Goal: Entertainment & Leisure: Consume media (video, audio)

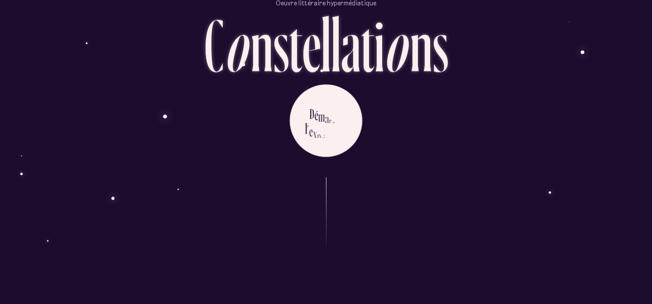
scroll to position [57, 0]
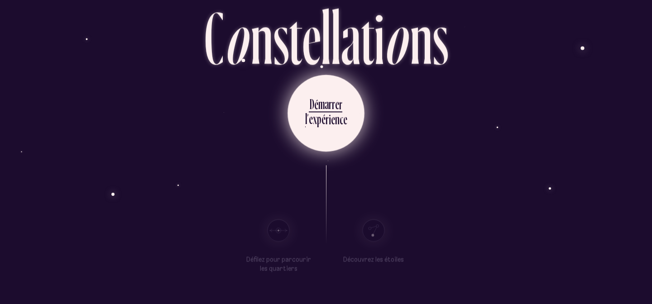
click at [326, 114] on div "r" at bounding box center [327, 119] width 3 height 18
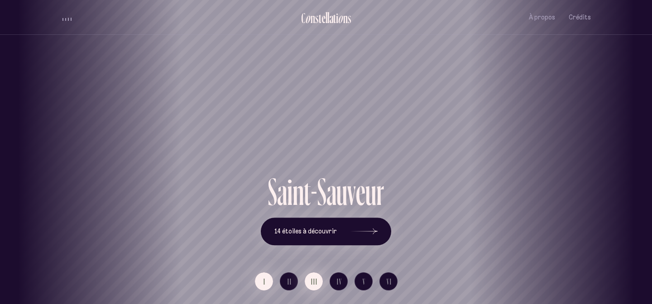
click at [317, 279] on span "III" at bounding box center [314, 282] width 7 height 8
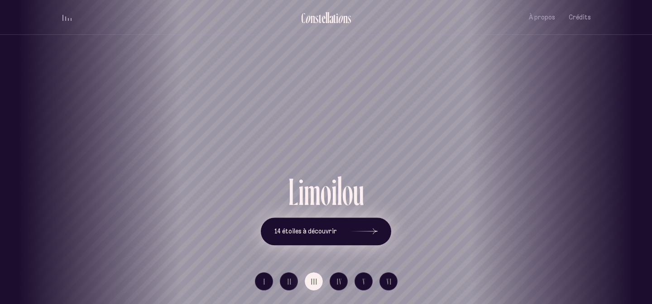
click at [367, 231] on div at bounding box center [363, 232] width 27 height 6
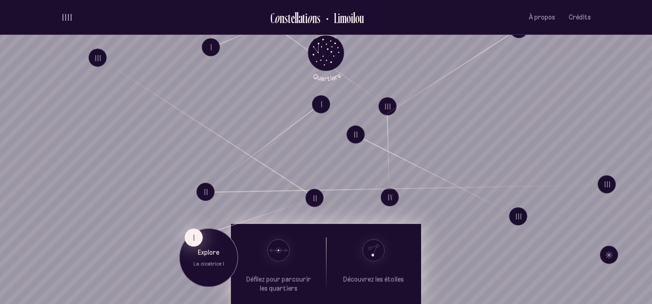
click at [196, 242] on button "I" at bounding box center [194, 238] width 18 height 18
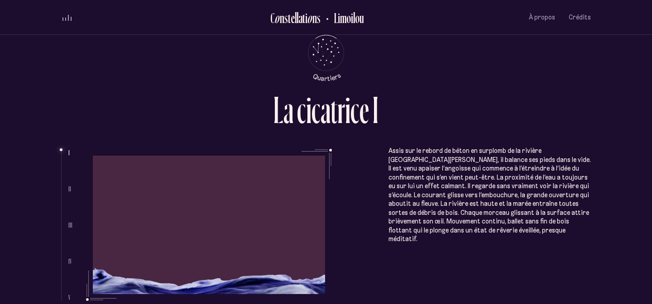
click at [210, 278] on ul "Assis sur le rebord de béton en surplomb de la rivière Saint-Charles, il balanc…" at bounding box center [338, 225] width 505 height 152
click at [69, 187] on span "II" at bounding box center [69, 189] width 3 height 8
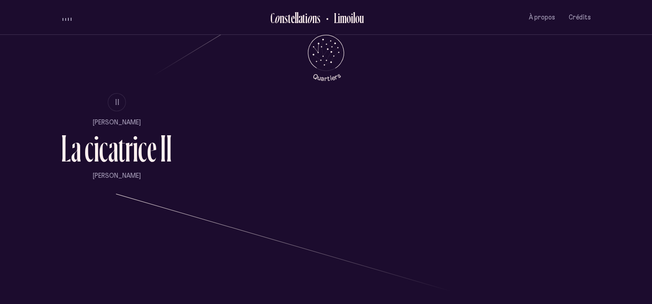
scroll to position [625, 0]
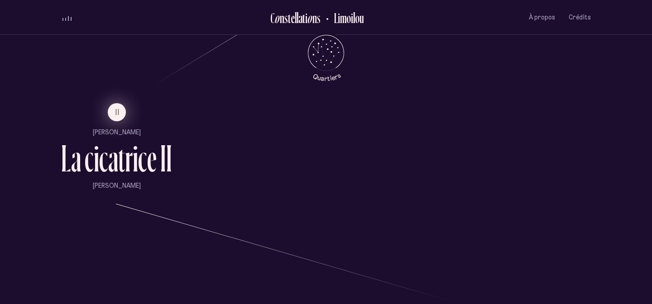
click at [115, 108] on span "II" at bounding box center [117, 112] width 5 height 8
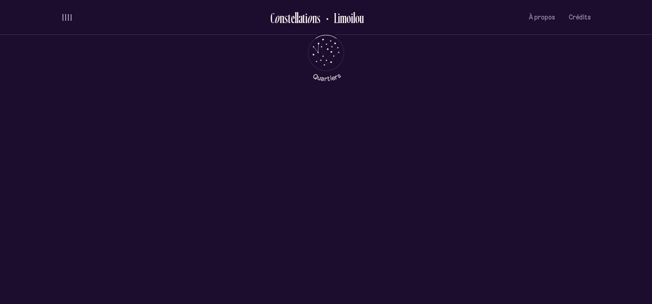
scroll to position [0, 0]
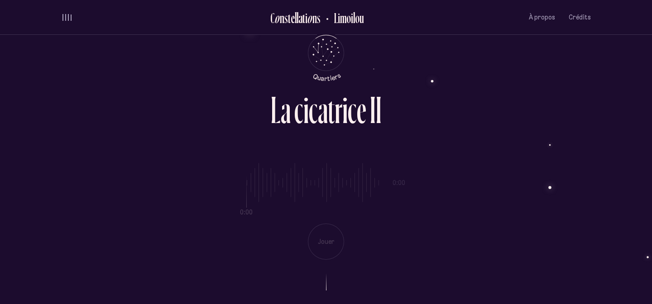
click at [324, 249] on div "0:00 0:00 Jouer" at bounding box center [326, 204] width 530 height 111
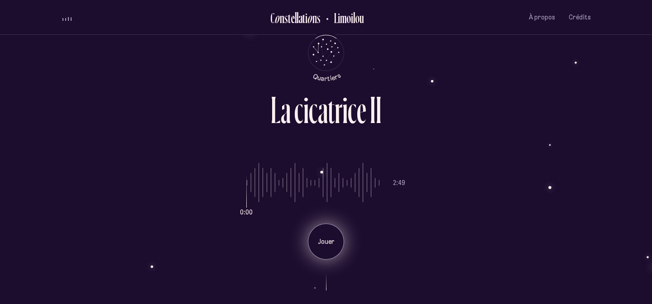
click at [328, 243] on p "Jouer" at bounding box center [326, 242] width 23 height 9
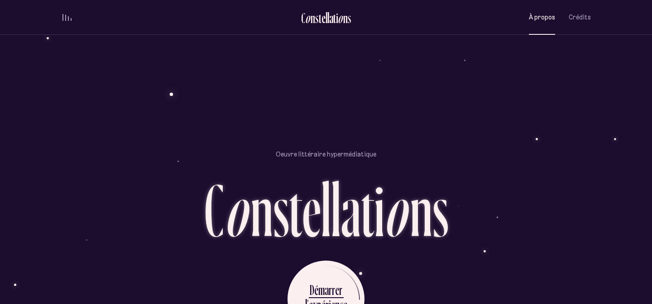
scroll to position [805, 0]
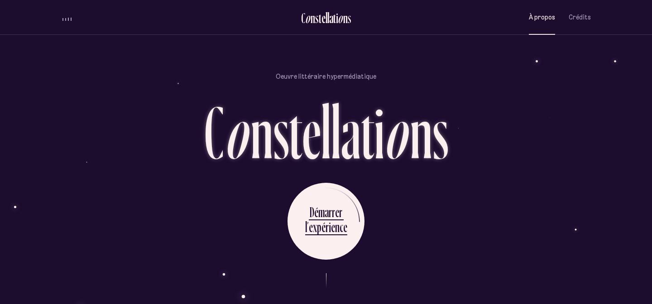
click at [100, 97] on div "Oeuvre littéraire hypermédiatique C o n s t e l l a t i o n s D é m a r r e r l…" at bounding box center [326, 165] width 530 height 304
click at [330, 20] on div "a" at bounding box center [331, 17] width 4 height 15
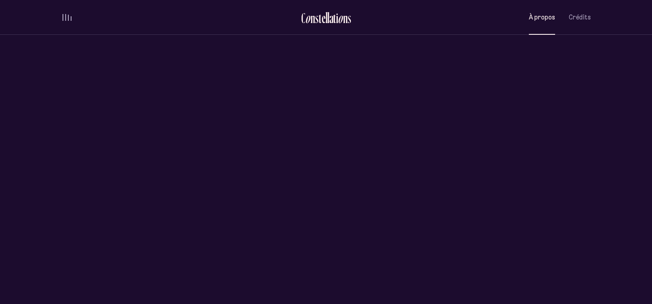
scroll to position [0, 0]
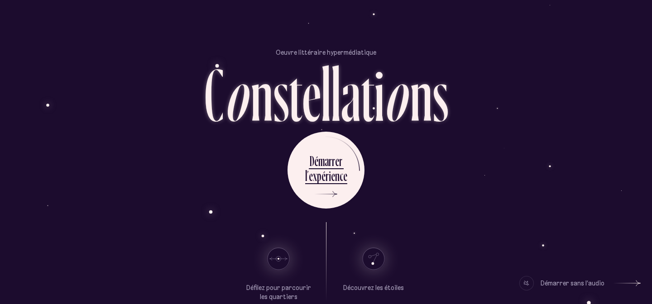
click at [563, 284] on div "Démarrer sans l’audio" at bounding box center [573, 283] width 64 height 14
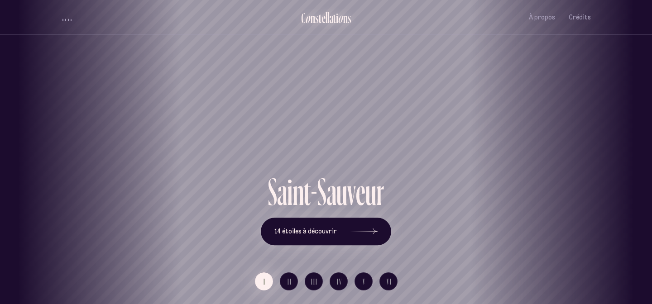
click at [335, 22] on div "t" at bounding box center [334, 17] width 3 height 15
click at [334, 16] on div "t" at bounding box center [334, 17] width 3 height 15
click at [550, 19] on span "À propos" at bounding box center [542, 18] width 26 height 8
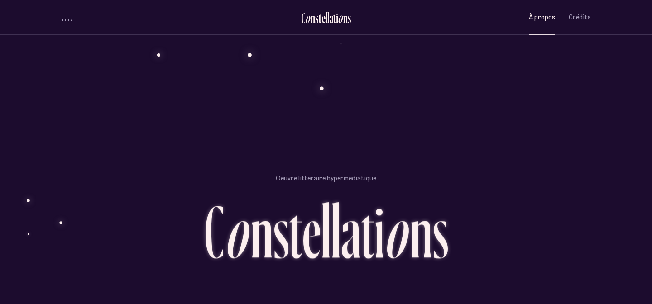
scroll to position [805, 0]
